Goal: Task Accomplishment & Management: Use online tool/utility

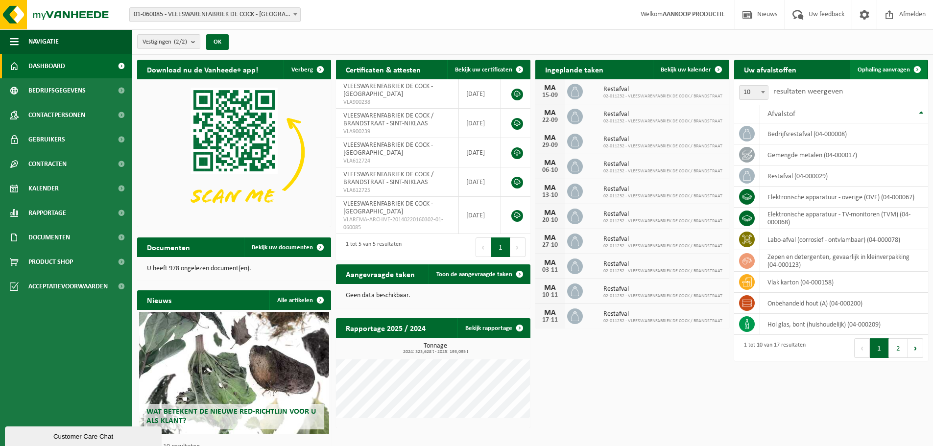
click at [880, 73] on link "Ophaling aanvragen" at bounding box center [887, 70] width 77 height 20
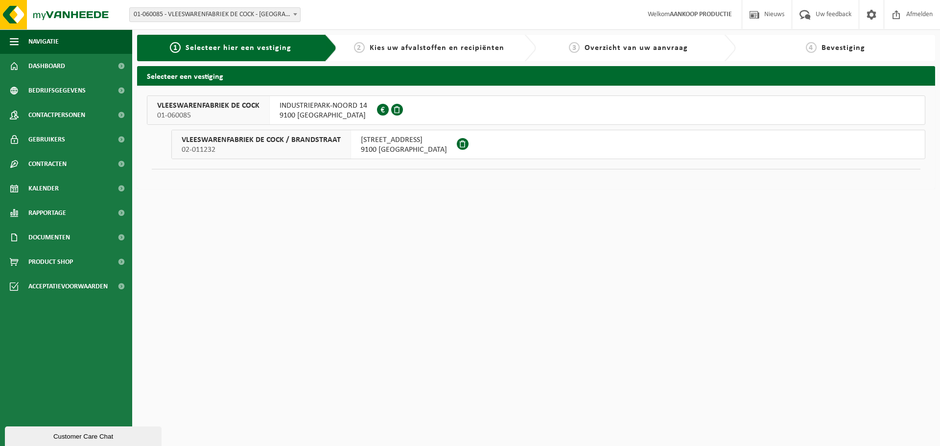
click at [196, 108] on span "VLEESWARENFABRIEK DE COCK" at bounding box center [208, 106] width 102 height 10
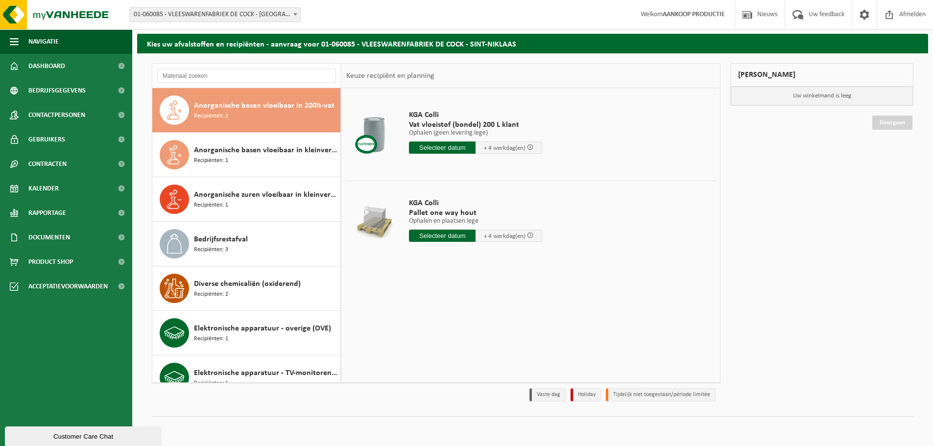
click at [282, 235] on div "Bedrijfsrestafval Recipiënten: 3" at bounding box center [266, 243] width 144 height 29
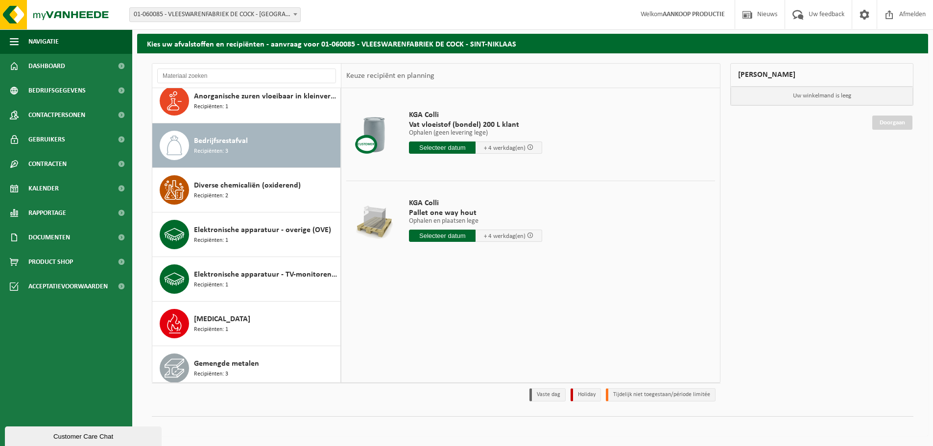
scroll to position [134, 0]
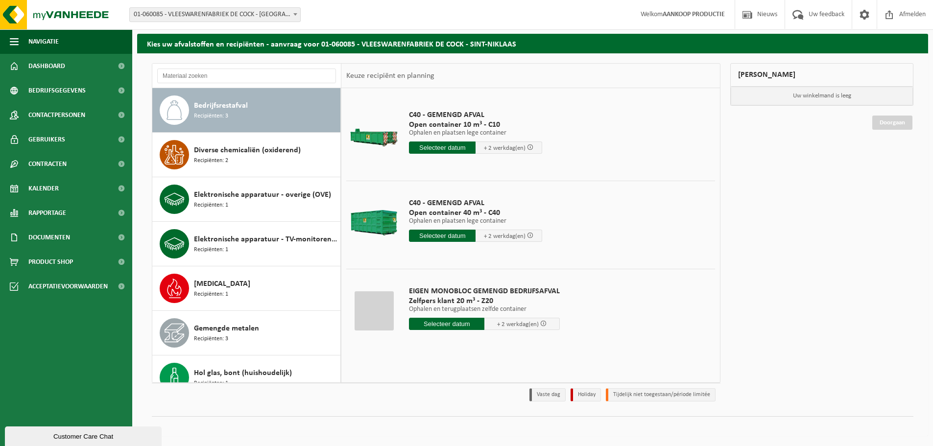
click at [443, 239] on input "text" at bounding box center [442, 236] width 67 height 12
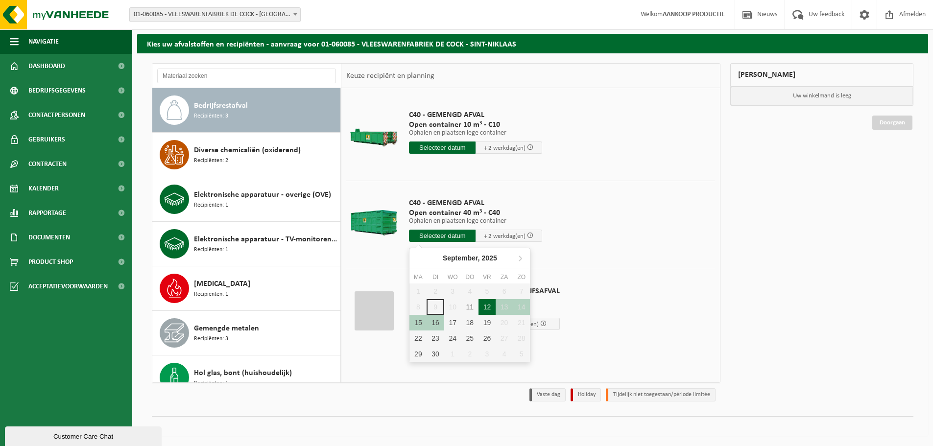
click at [486, 308] on div "12" at bounding box center [486, 307] width 17 height 16
type input "Van 2025-09-12"
type input "2025-09-12"
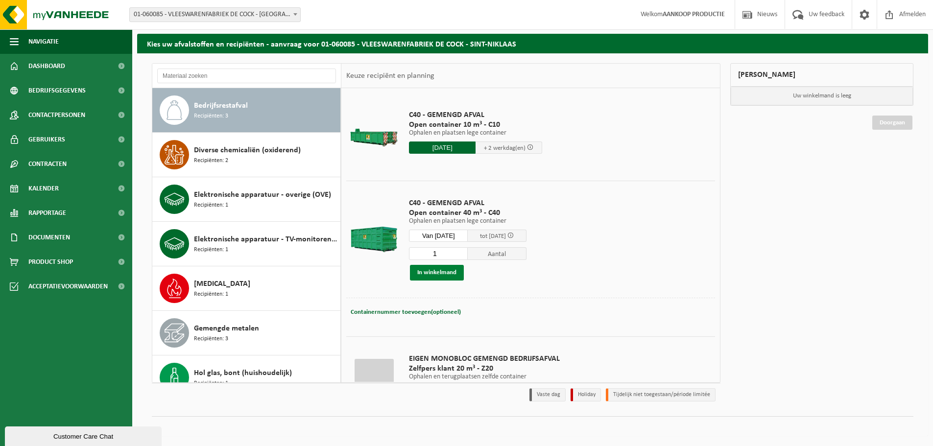
click at [437, 274] on button "In winkelmand" at bounding box center [437, 273] width 54 height 16
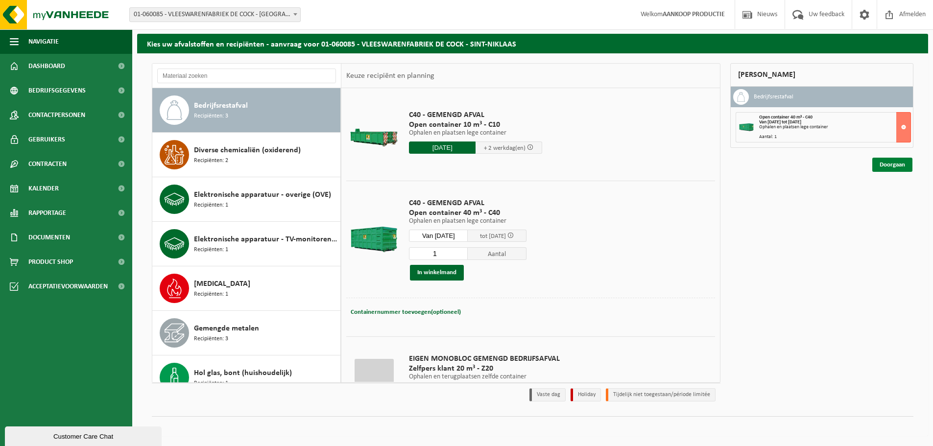
click at [901, 166] on link "Doorgaan" at bounding box center [892, 165] width 40 height 14
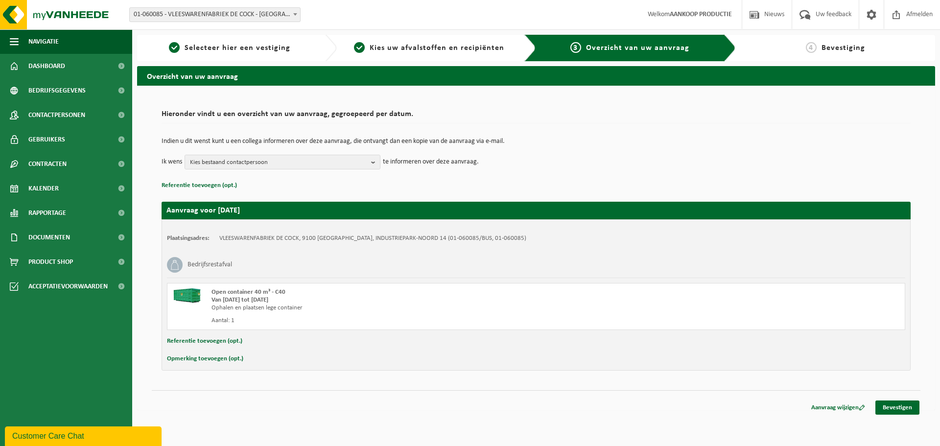
drag, startPoint x: 910, startPoint y: 407, endPoint x: 864, endPoint y: 380, distance: 53.6
click at [910, 407] on link "Bevestigen" at bounding box center [897, 407] width 44 height 14
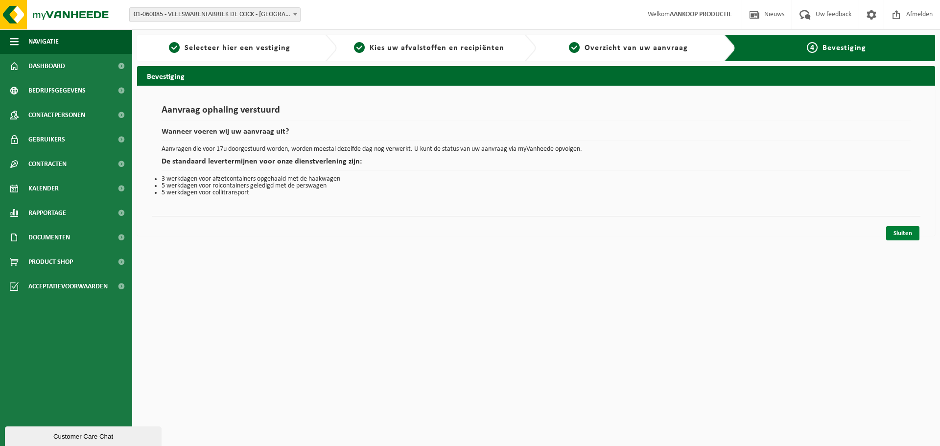
click at [900, 229] on link "Sluiten" at bounding box center [902, 233] width 33 height 14
